Goal: Information Seeking & Learning: Learn about a topic

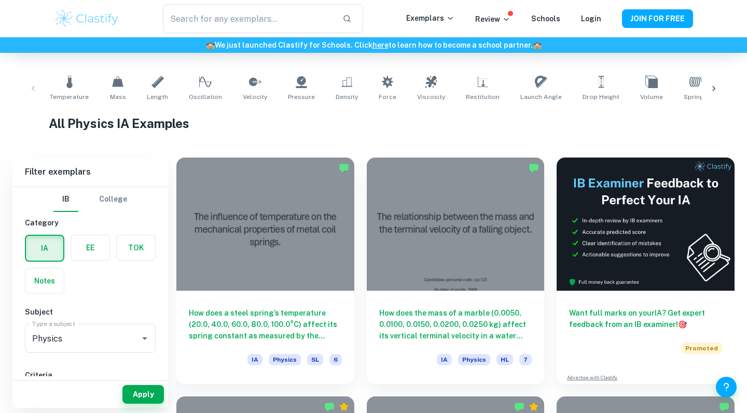
scroll to position [202, 0]
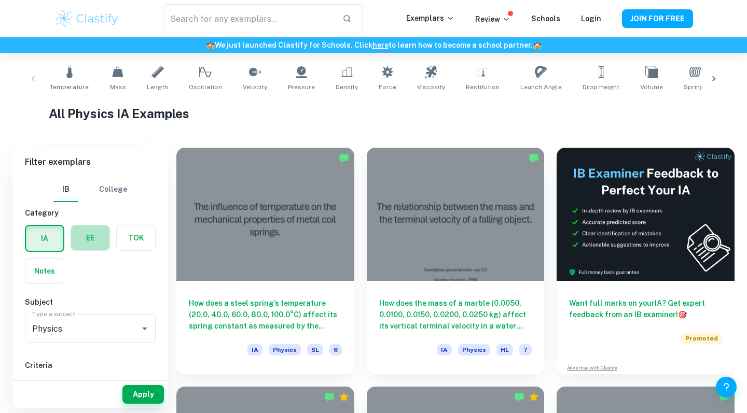
click at [93, 231] on label "button" at bounding box center [90, 238] width 38 height 25
click at [0, 0] on input "radio" at bounding box center [0, 0] width 0 height 0
click at [40, 272] on label "button" at bounding box center [44, 271] width 38 height 25
click at [0, 0] on input "radio" at bounding box center [0, 0] width 0 height 0
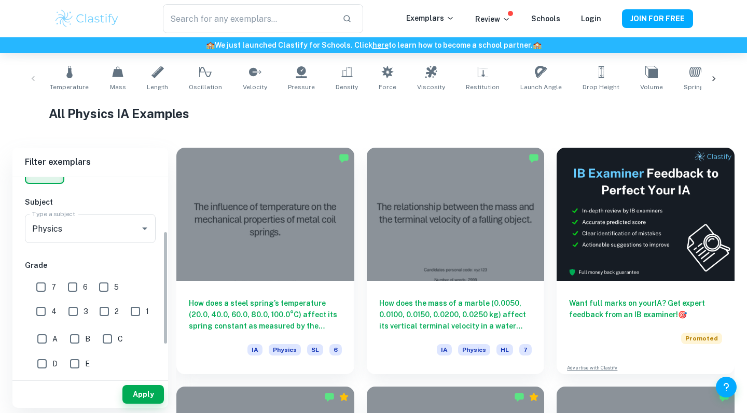
scroll to position [93, 0]
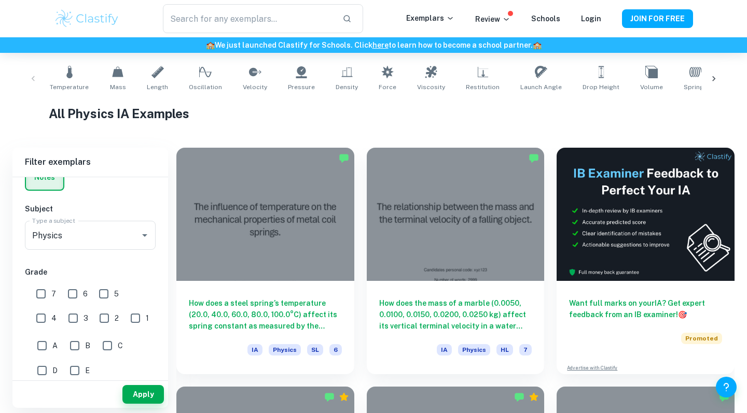
click at [44, 293] on input "7" at bounding box center [41, 294] width 21 height 21
checkbox input "true"
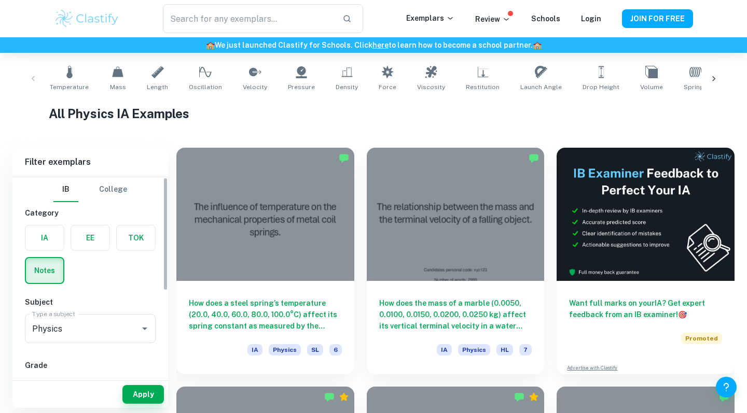
scroll to position [0, 0]
click at [84, 240] on label "button" at bounding box center [90, 238] width 38 height 25
click at [0, 0] on input "radio" at bounding box center [0, 0] width 0 height 0
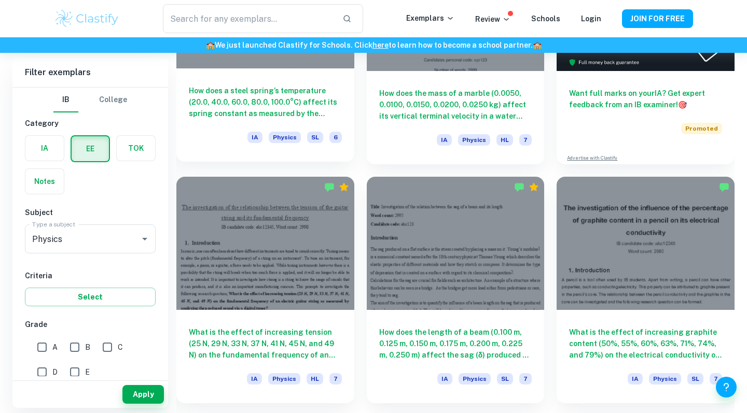
scroll to position [391, 0]
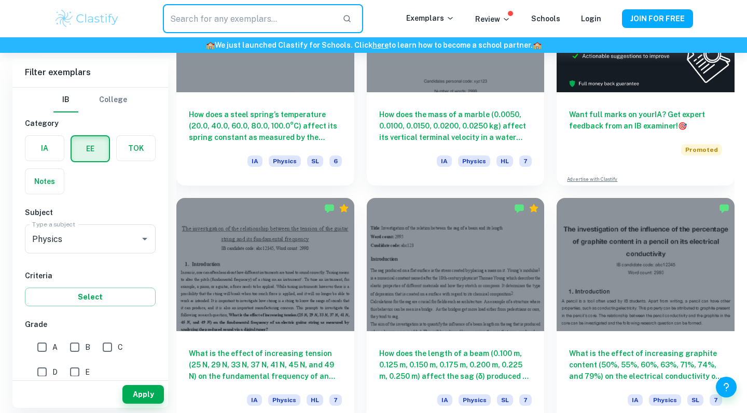
click at [264, 17] on input "text" at bounding box center [248, 18] width 171 height 29
type input "gravity"
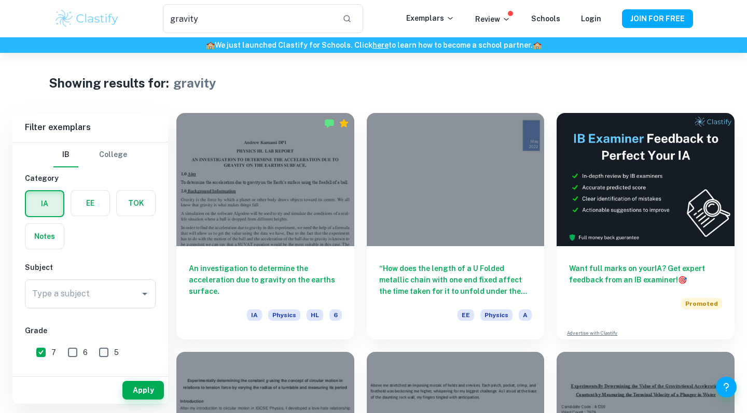
click at [90, 202] on label "button" at bounding box center [90, 203] width 38 height 25
click at [0, 0] on input "radio" at bounding box center [0, 0] width 0 height 0
click at [49, 348] on input "A" at bounding box center [42, 353] width 21 height 21
checkbox input "true"
click at [102, 301] on input "Type a subject" at bounding box center [83, 294] width 106 height 20
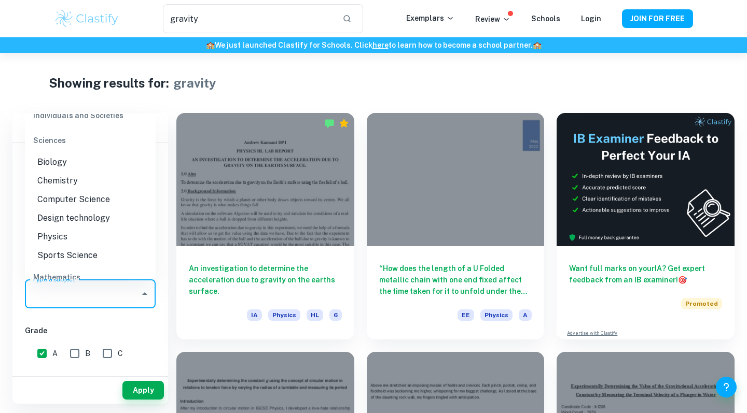
scroll to position [1170, 0]
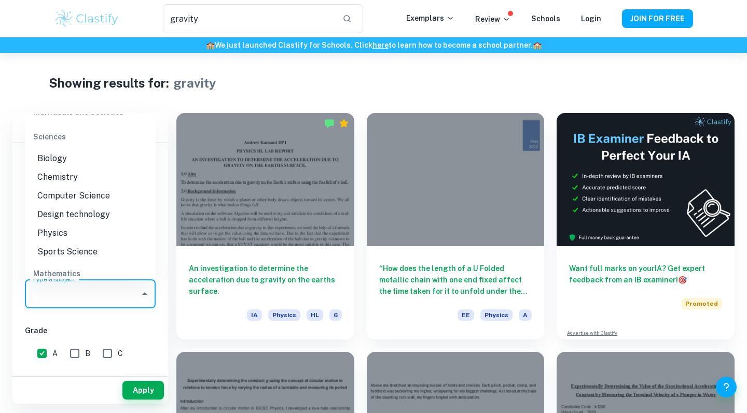
click at [62, 231] on li "Physics" at bounding box center [90, 233] width 131 height 19
type input "Physics"
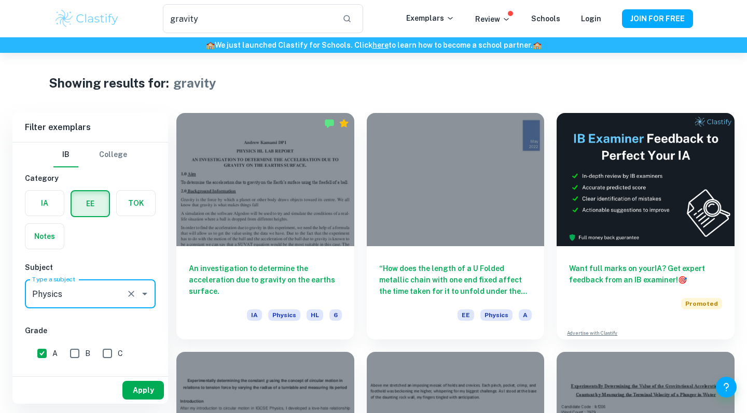
click at [141, 390] on button "Apply" at bounding box center [143, 390] width 42 height 19
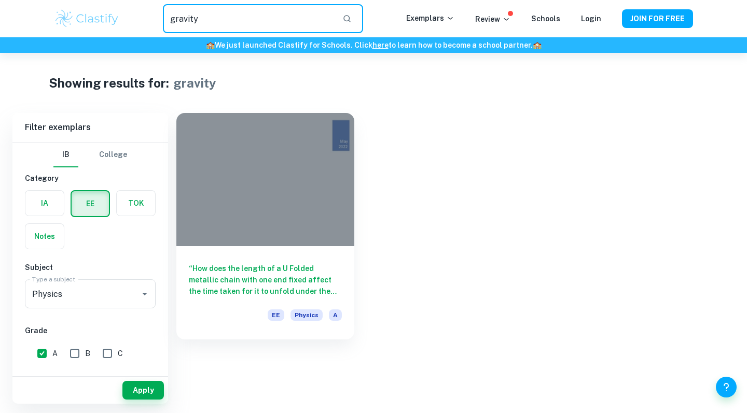
drag, startPoint x: 283, startPoint y: 20, endPoint x: 159, endPoint y: 22, distance: 124.0
click at [159, 22] on div "gravity ​" at bounding box center [263, 18] width 286 height 29
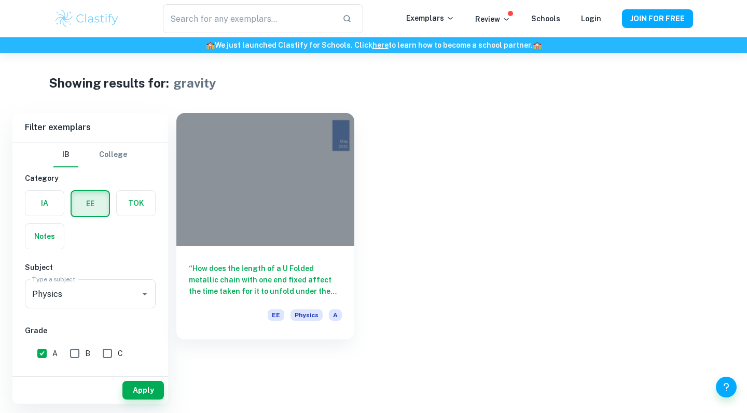
click at [382, 80] on div "Showing results for: gravity" at bounding box center [374, 83] width 650 height 19
click at [98, 193] on label "button" at bounding box center [90, 203] width 37 height 25
click at [0, 0] on input "radio" at bounding box center [0, 0] width 0 height 0
click at [141, 385] on button "Apply" at bounding box center [143, 390] width 42 height 19
click at [499, 18] on p "Review" at bounding box center [492, 18] width 35 height 11
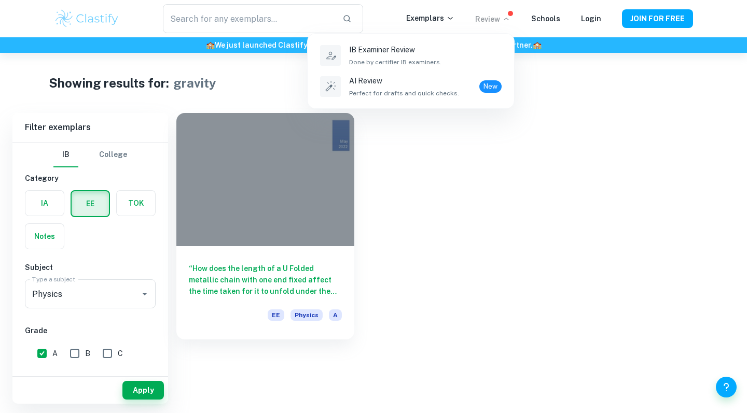
click at [426, 20] on div at bounding box center [373, 206] width 747 height 413
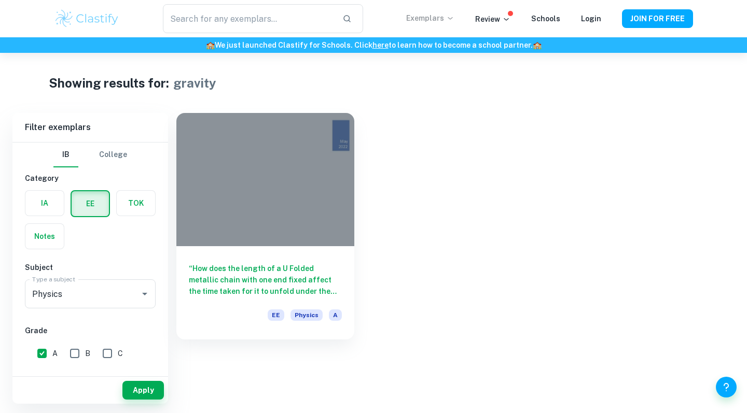
click at [431, 23] on p "Exemplars" at bounding box center [430, 17] width 48 height 11
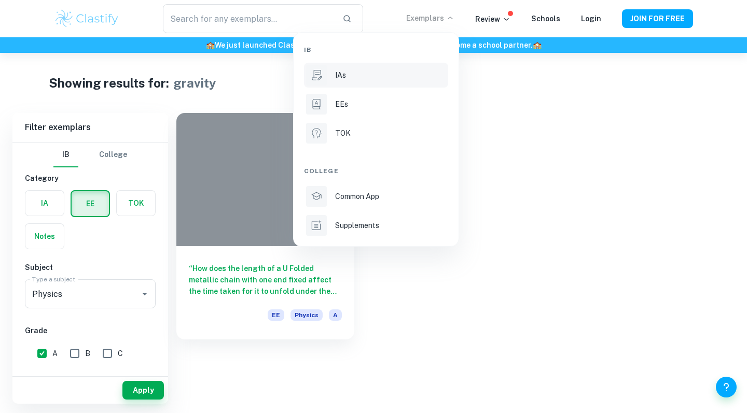
click at [329, 84] on li "IAs" at bounding box center [376, 75] width 144 height 25
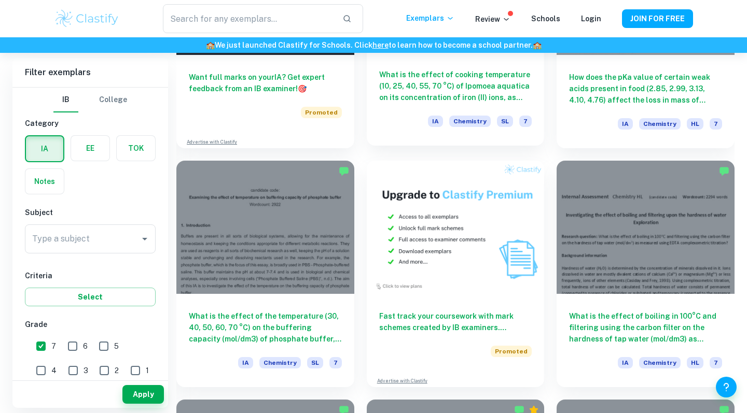
scroll to position [1901, 0]
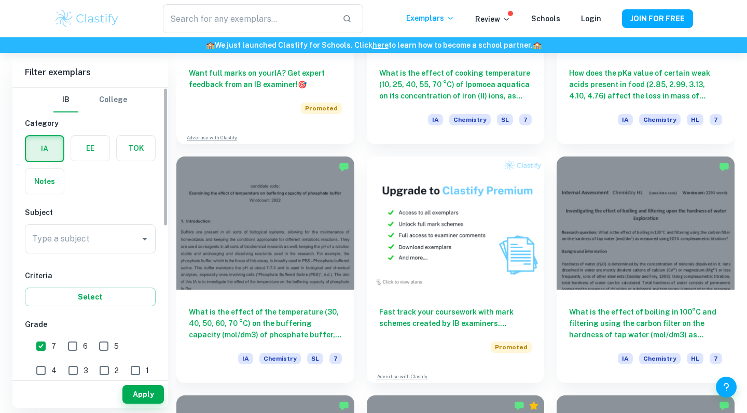
click at [125, 371] on input "1" at bounding box center [135, 371] width 21 height 21
checkbox input "true"
click at [49, 350] on input "7" at bounding box center [41, 346] width 21 height 21
checkbox input "false"
click at [145, 392] on button "Apply" at bounding box center [143, 394] width 42 height 19
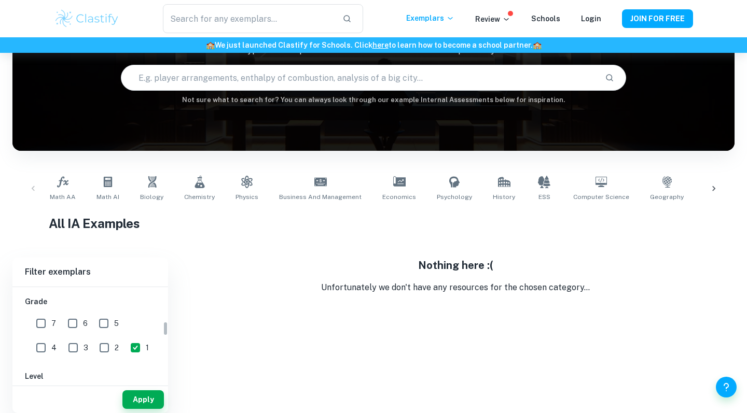
scroll to position [216, 0]
click at [63, 353] on input "3" at bounding box center [73, 354] width 21 height 21
checkbox input "true"
click at [133, 395] on button "Apply" at bounding box center [143, 400] width 42 height 19
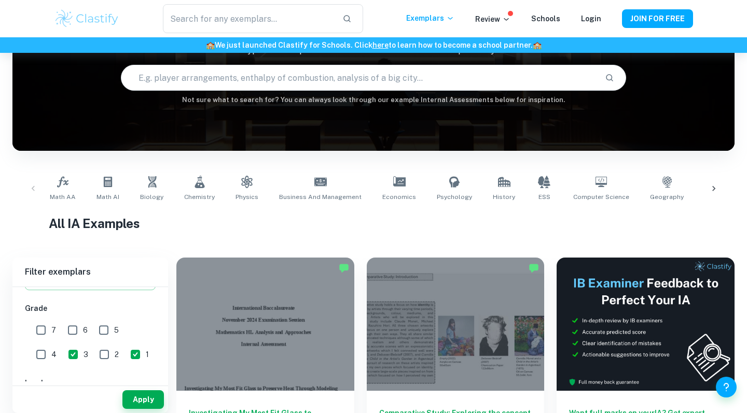
click at [125, 354] on input "1" at bounding box center [135, 354] width 21 height 21
checkbox input "false"
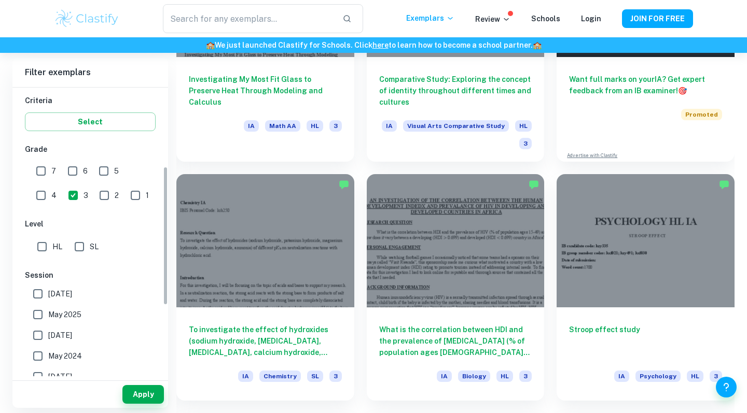
scroll to position [159, 0]
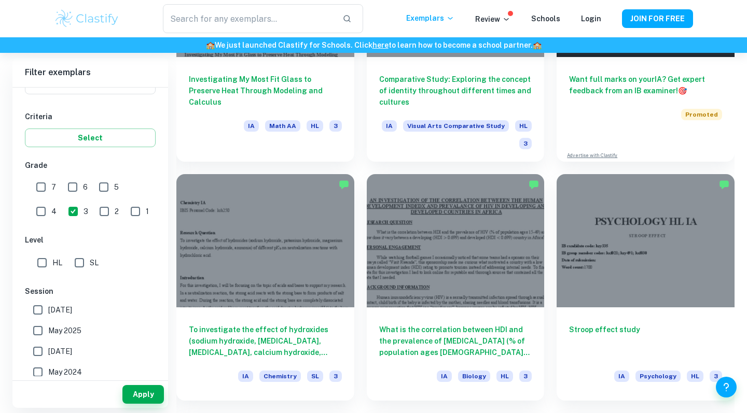
click at [102, 190] on input "5" at bounding box center [103, 187] width 21 height 21
checkbox input "true"
click at [63, 212] on input "3" at bounding box center [73, 211] width 21 height 21
checkbox input "false"
click at [73, 190] on input "6" at bounding box center [72, 187] width 21 height 21
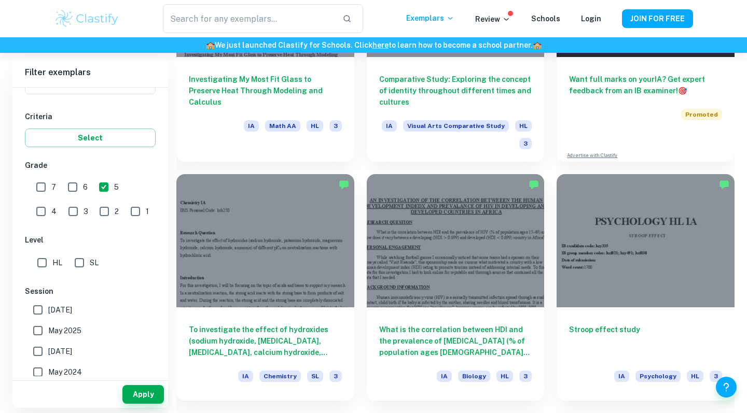
checkbox input "true"
click at [100, 190] on input "5" at bounding box center [103, 187] width 21 height 21
checkbox input "false"
click at [45, 187] on input "7" at bounding box center [41, 187] width 21 height 21
checkbox input "true"
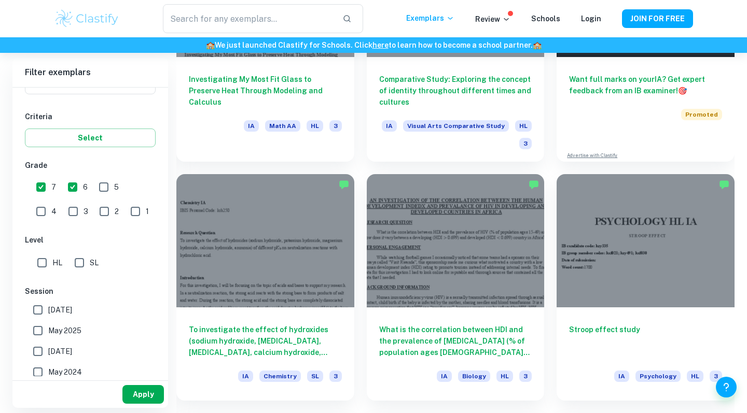
click at [135, 402] on button "Apply" at bounding box center [143, 394] width 42 height 19
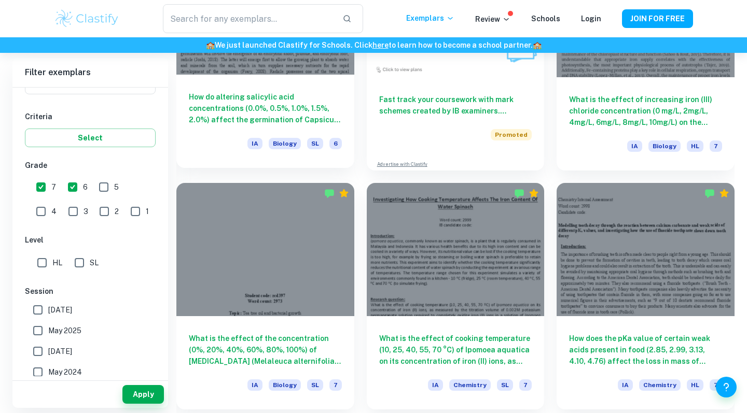
scroll to position [2116, 0]
